Goal: Task Accomplishment & Management: Manage account settings

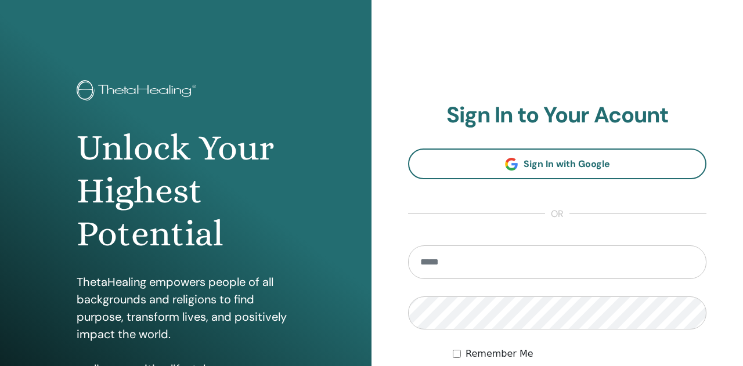
click at [448, 270] on input "email" at bounding box center [557, 263] width 298 height 34
type input "**********"
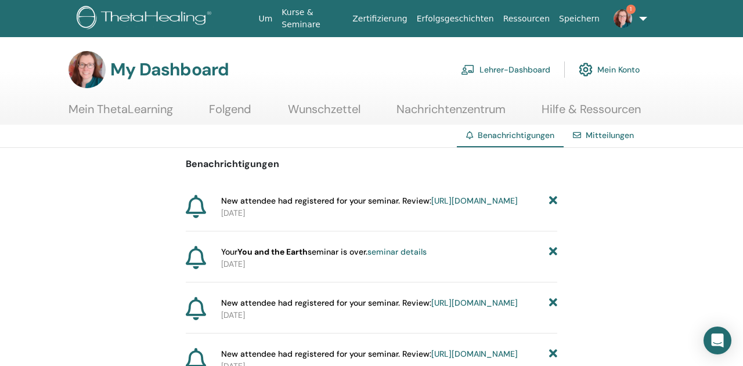
click at [431, 206] on link "https://member.thetahealing.com/instructor/seminar/371580/attendees" at bounding box center [474, 201] width 86 height 10
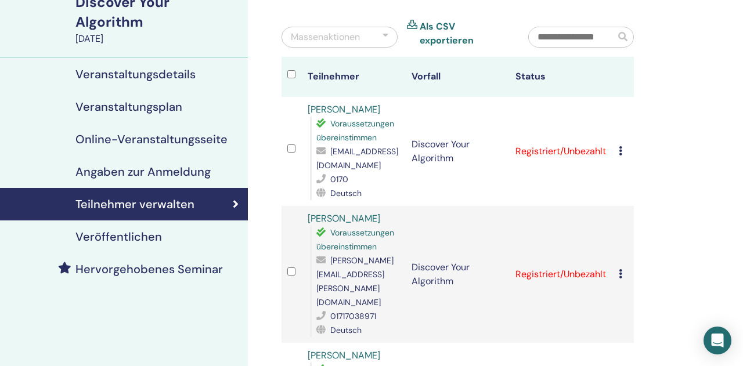
scroll to position [121, 0]
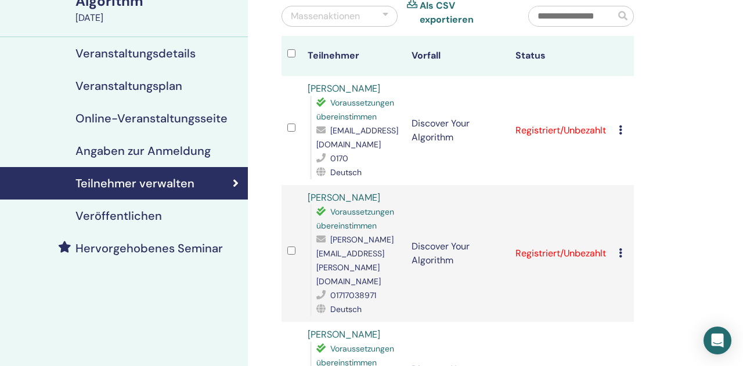
click at [622, 125] on icon at bounding box center [620, 129] width 3 height 9
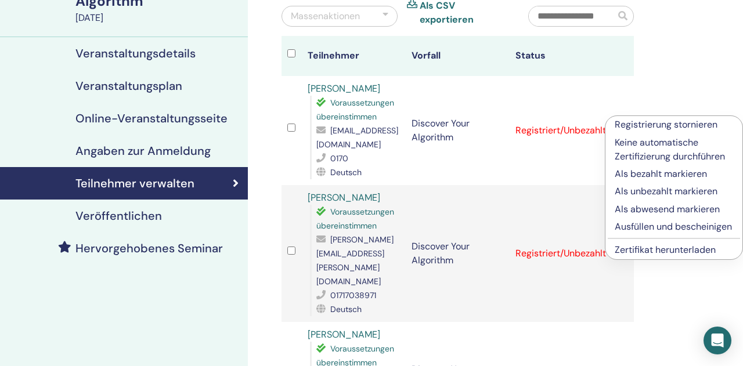
click at [665, 225] on p "Ausfüllen und bescheinigen" at bounding box center [674, 227] width 118 height 14
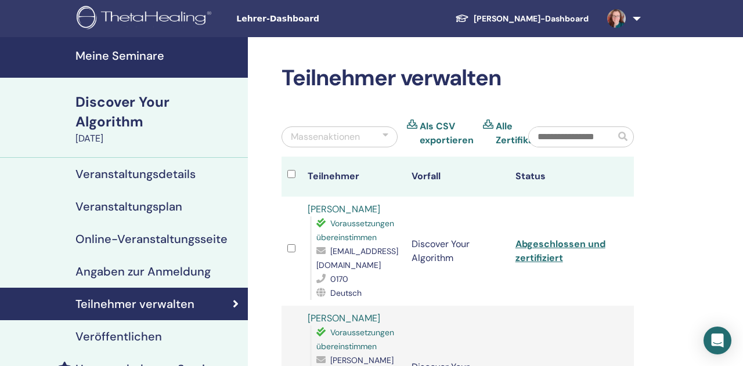
scroll to position [121, 0]
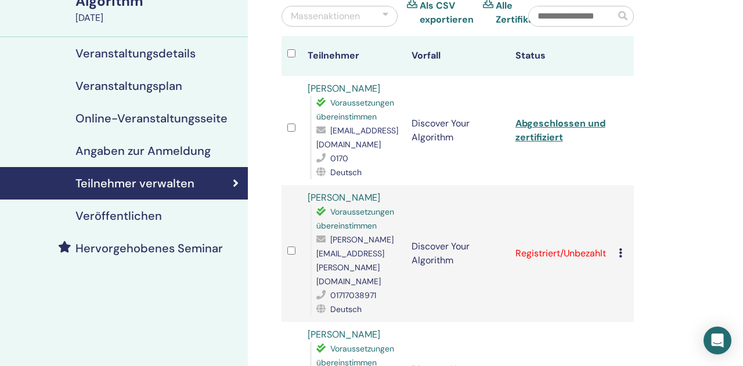
click at [622, 248] on icon at bounding box center [620, 252] width 3 height 9
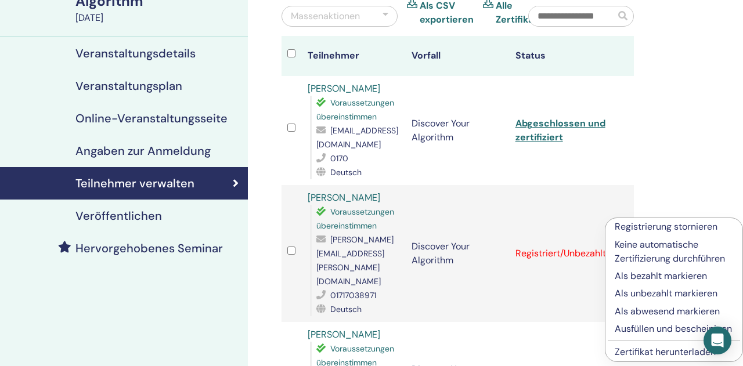
click at [658, 330] on p "Ausfüllen und bescheinigen" at bounding box center [674, 329] width 118 height 14
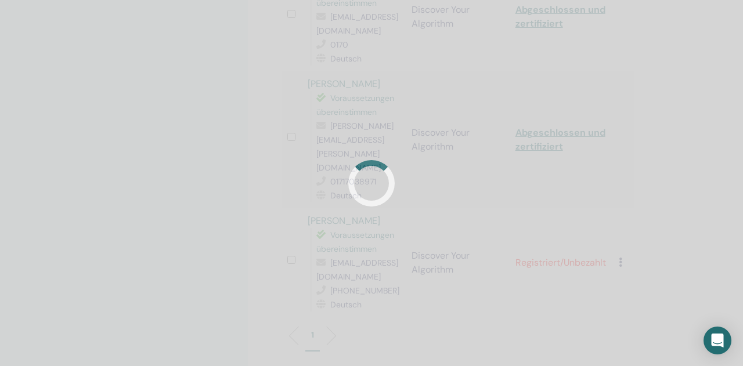
scroll to position [241, 0]
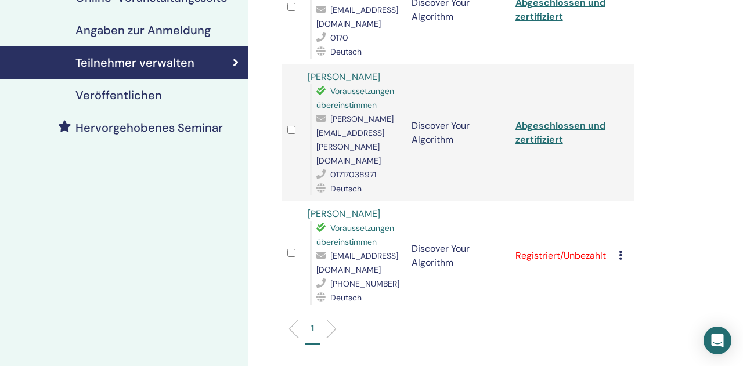
click at [622, 251] on icon at bounding box center [620, 255] width 3 height 9
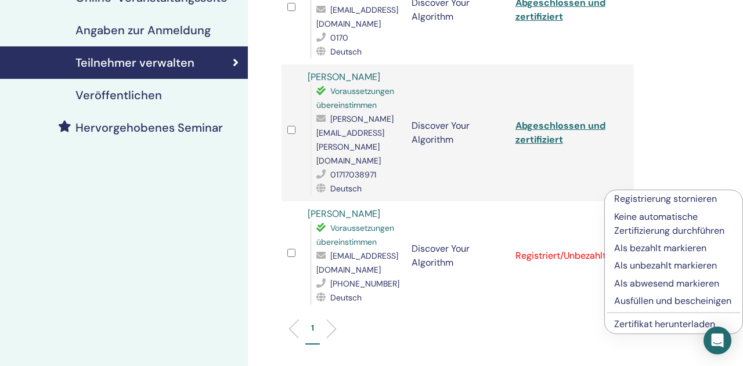
click at [649, 304] on p "Ausfüllen und bescheinigen" at bounding box center [673, 301] width 119 height 14
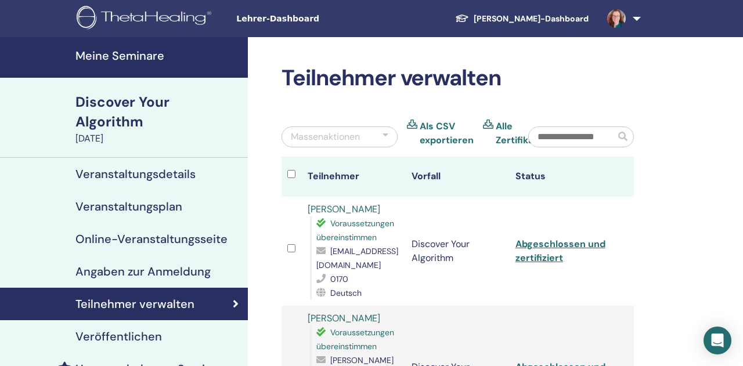
click at [111, 53] on h4 "Meine Seminare" at bounding box center [157, 56] width 165 height 14
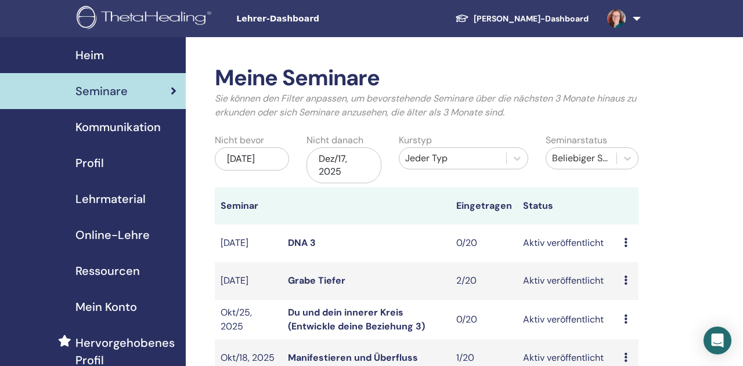
click at [95, 167] on span "Profil" at bounding box center [89, 162] width 28 height 17
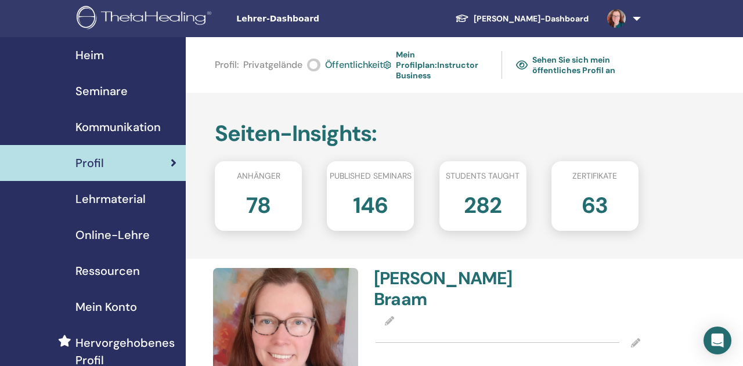
click at [622, 19] on img at bounding box center [616, 18] width 19 height 19
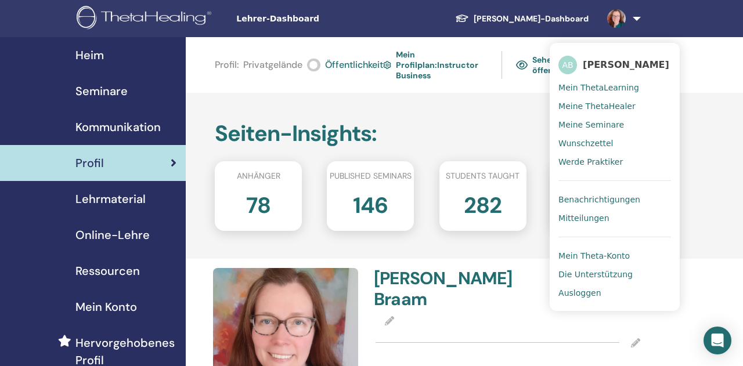
click at [585, 290] on span "Ausloggen" at bounding box center [579, 293] width 42 height 10
